Goal: Find contact information: Find contact information

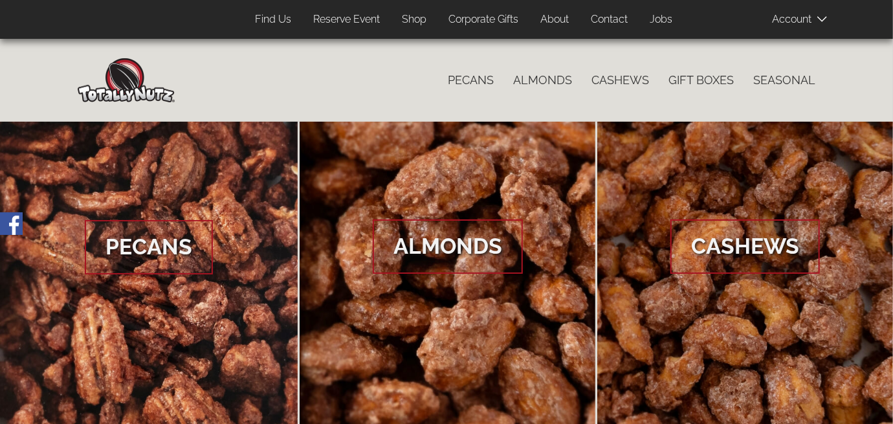
click at [557, 23] on link "About" at bounding box center [555, 19] width 48 height 25
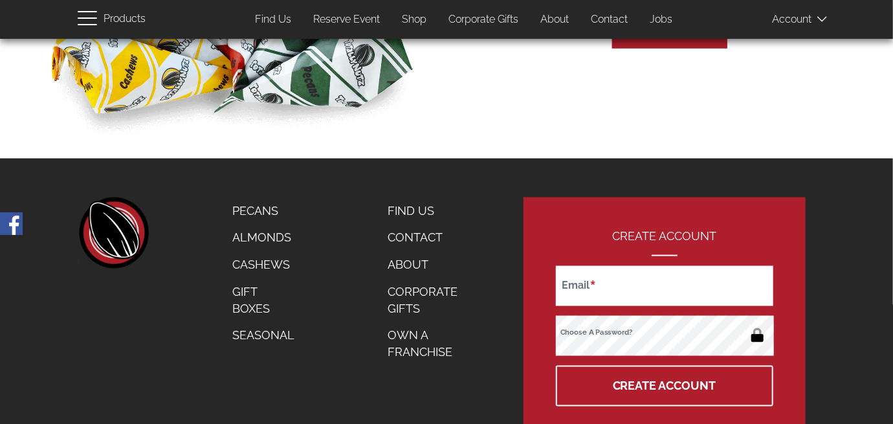
scroll to position [907, 0]
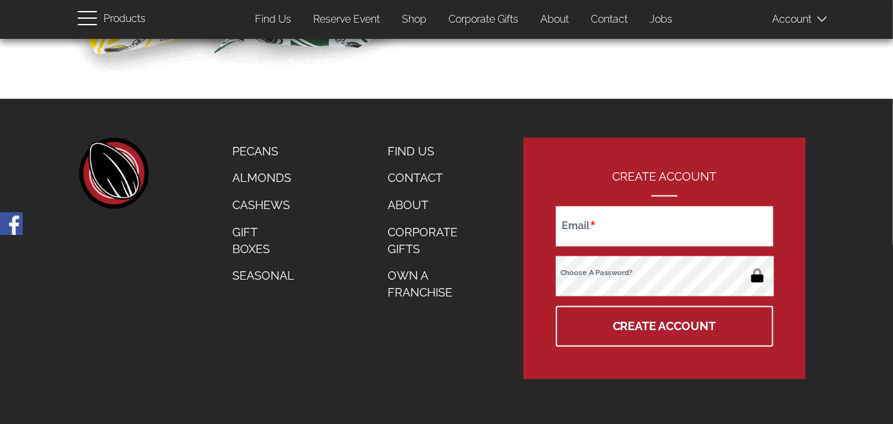
click at [430, 175] on link "Contact" at bounding box center [430, 177] width 104 height 27
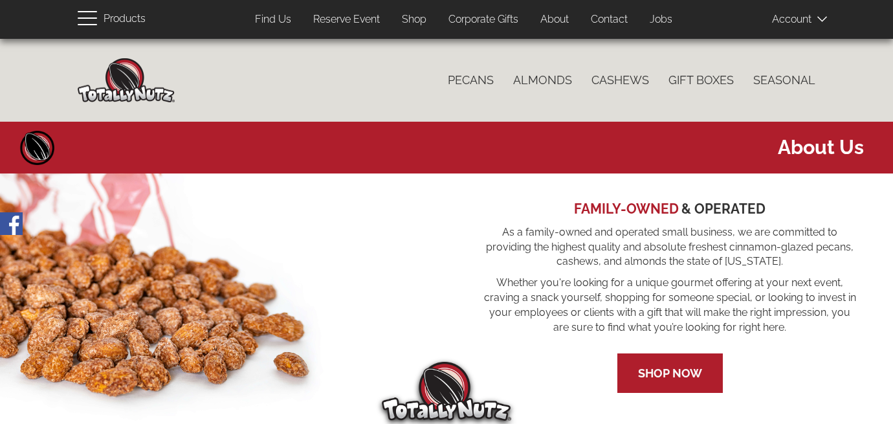
scroll to position [907, 0]
